Goal: Task Accomplishment & Management: Use online tool/utility

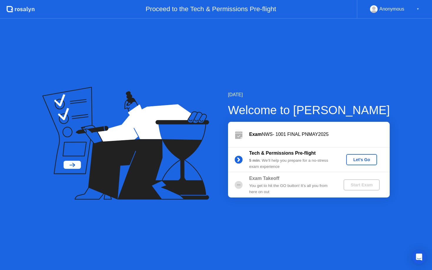
click at [354, 160] on div "Let's Go" at bounding box center [361, 159] width 26 height 5
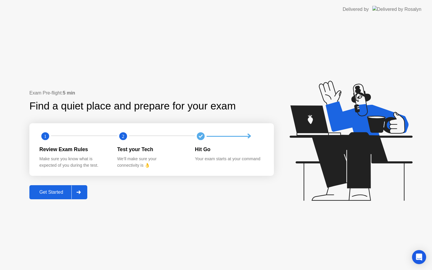
click at [48, 195] on div "Get Started" at bounding box center [51, 192] width 40 height 5
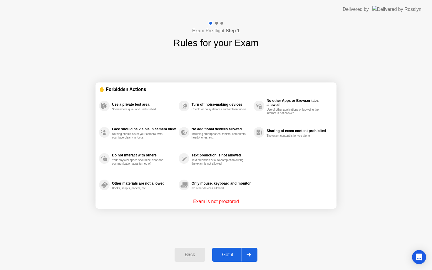
click at [230, 255] on div "Got it" at bounding box center [228, 254] width 28 height 5
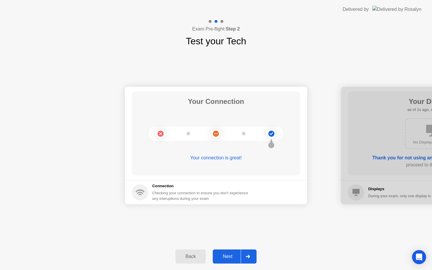
click at [230, 259] on div "Next" at bounding box center [227, 256] width 26 height 5
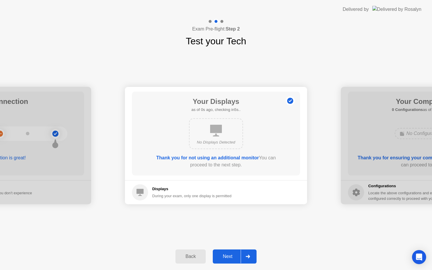
click at [230, 259] on div "Next" at bounding box center [227, 256] width 26 height 5
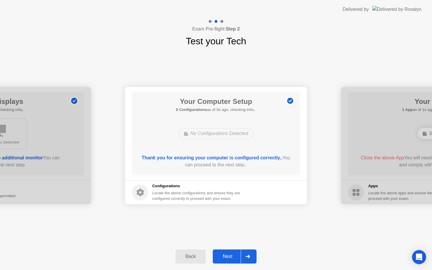
click at [230, 259] on div "Next" at bounding box center [227, 256] width 26 height 5
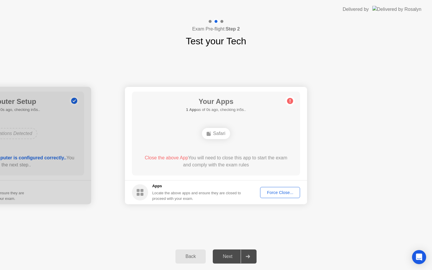
click at [230, 259] on div "Next" at bounding box center [227, 256] width 26 height 5
click at [271, 189] on button "Force Close..." at bounding box center [280, 192] width 40 height 11
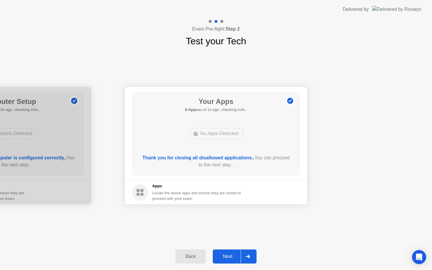
click at [229, 259] on div "Next" at bounding box center [227, 256] width 26 height 5
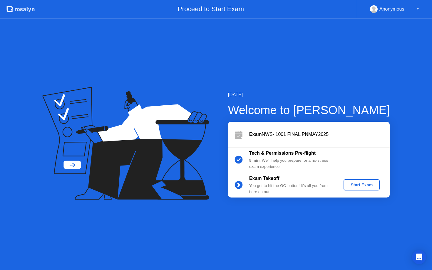
click at [354, 188] on button "Start Exam" at bounding box center [361, 184] width 36 height 11
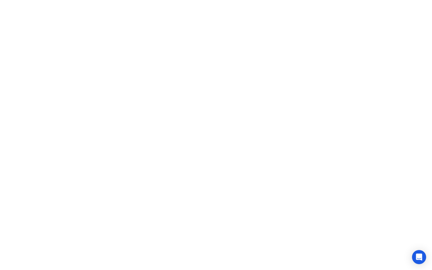
click iframe
